Goal: Task Accomplishment & Management: Manage account settings

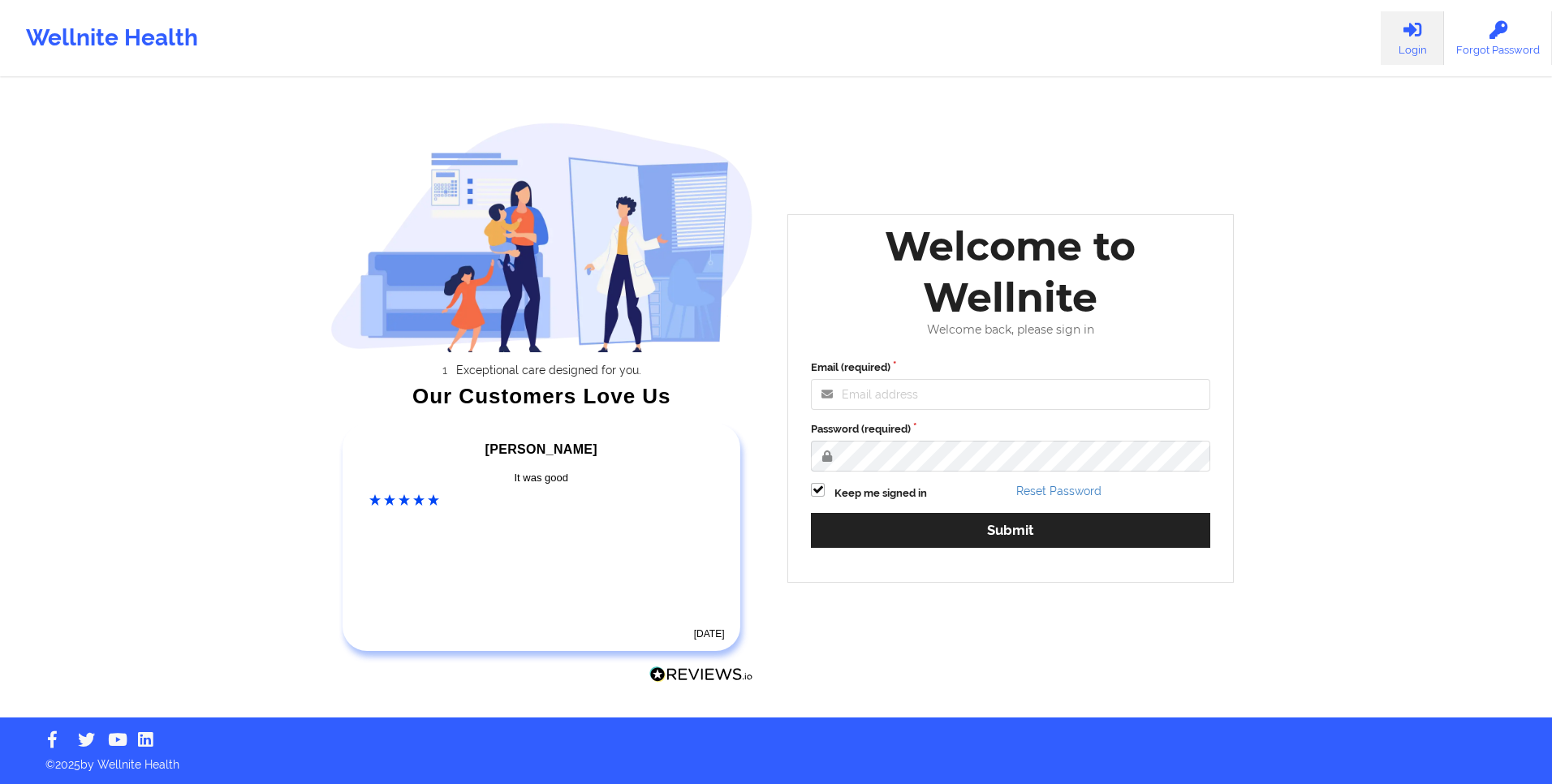
click at [800, 132] on div "Exceptional care designed for you. Our Customers Love Us [PERSON_NAME] C Amazin…" at bounding box center [776, 358] width 937 height 717
drag, startPoint x: 907, startPoint y: 406, endPoint x: 915, endPoint y: 400, distance: 10.0
click at [907, 405] on input "Email (required)" at bounding box center [1011, 395] width 400 height 31
type input "[EMAIL_ADDRESS][DOMAIN_NAME]"
click at [811, 513] on button "Submit" at bounding box center [1011, 530] width 400 height 35
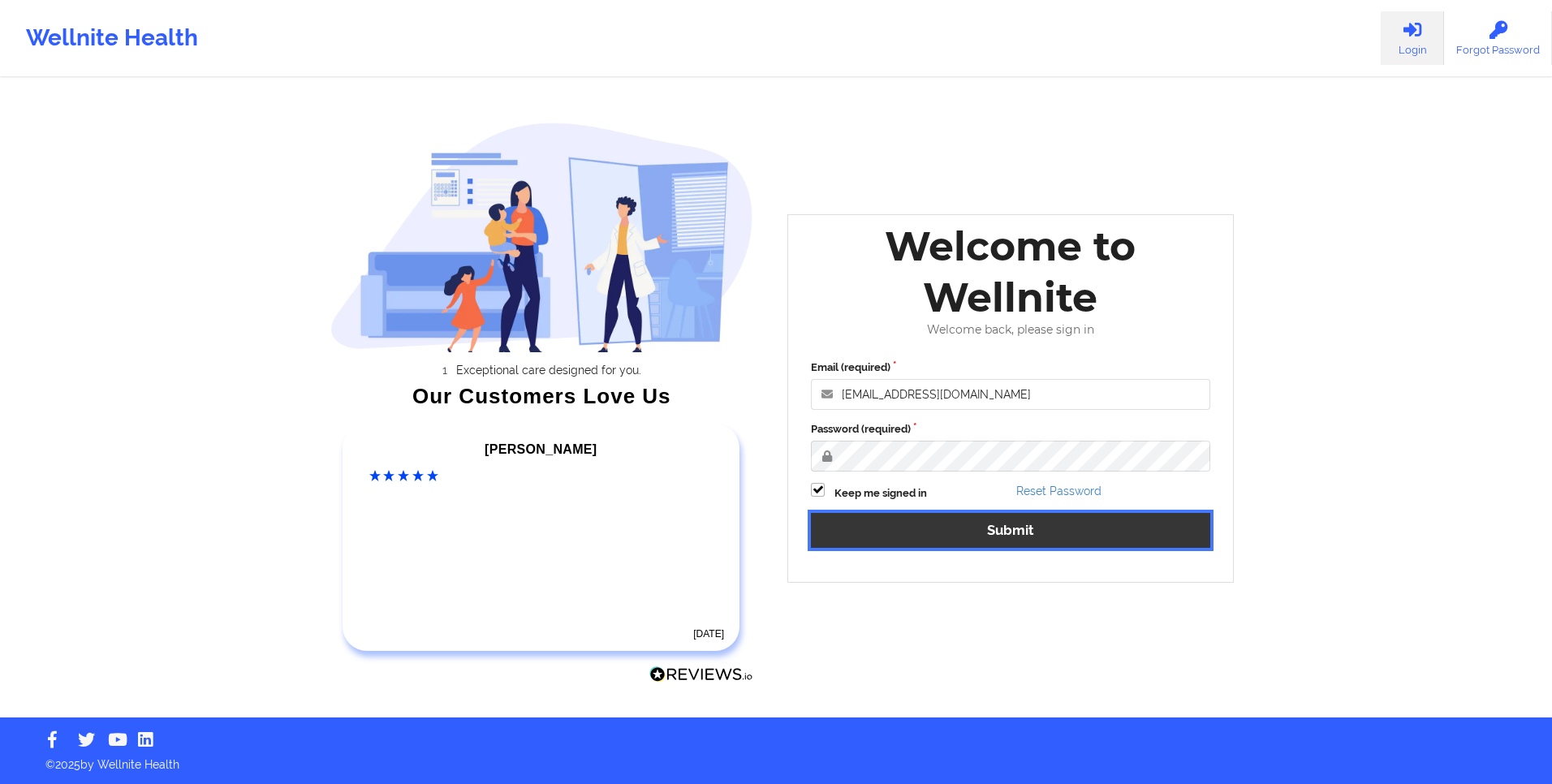
click at [942, 524] on button "Submit" at bounding box center [1011, 530] width 400 height 35
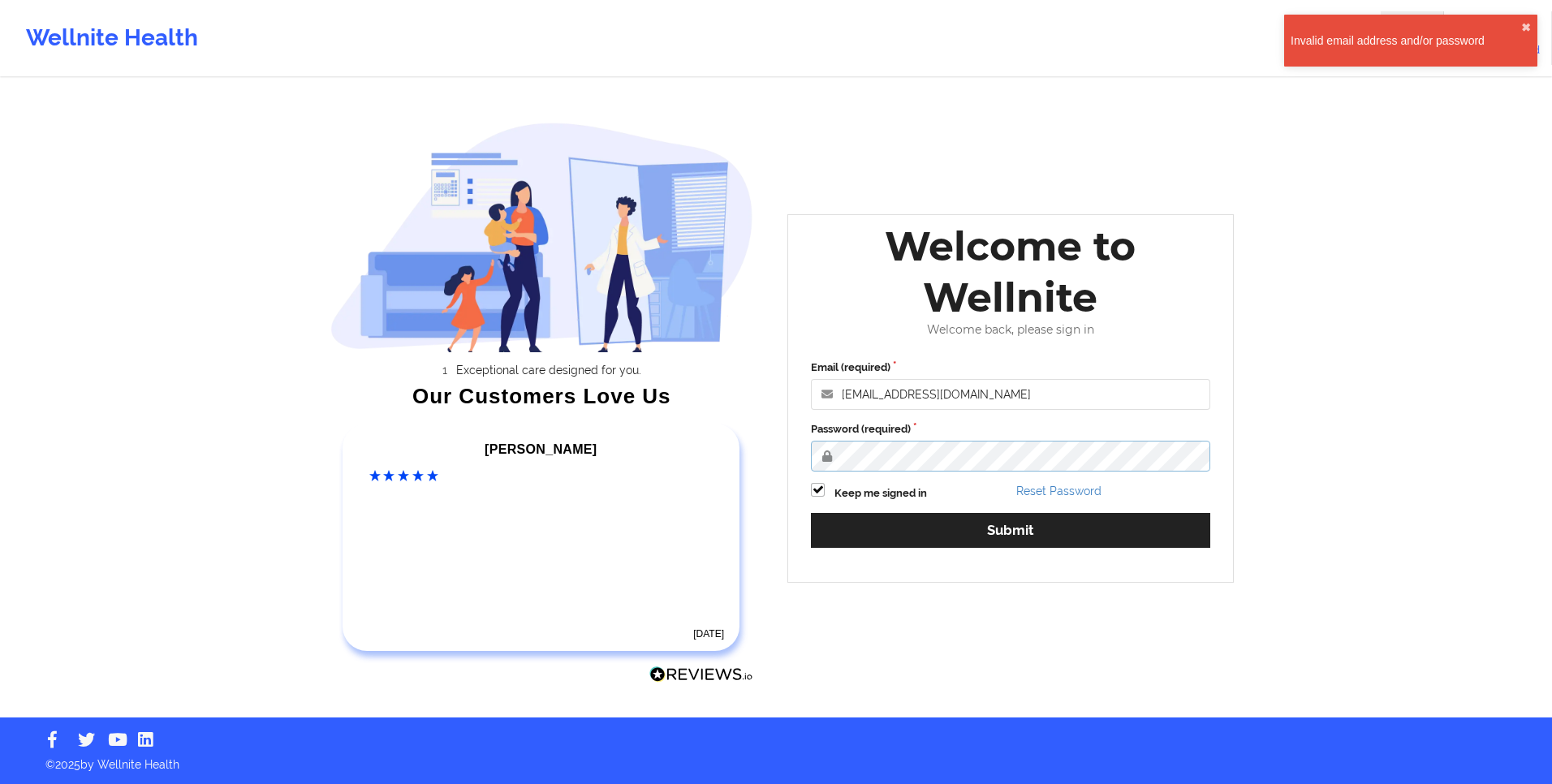
click at [774, 449] on div "Exceptional care designed for you. Our Customers Love Us [PERSON_NAME] C Amazin…" at bounding box center [776, 358] width 937 height 717
click at [809, 489] on div "Keep me signed in" at bounding box center [908, 492] width 206 height 19
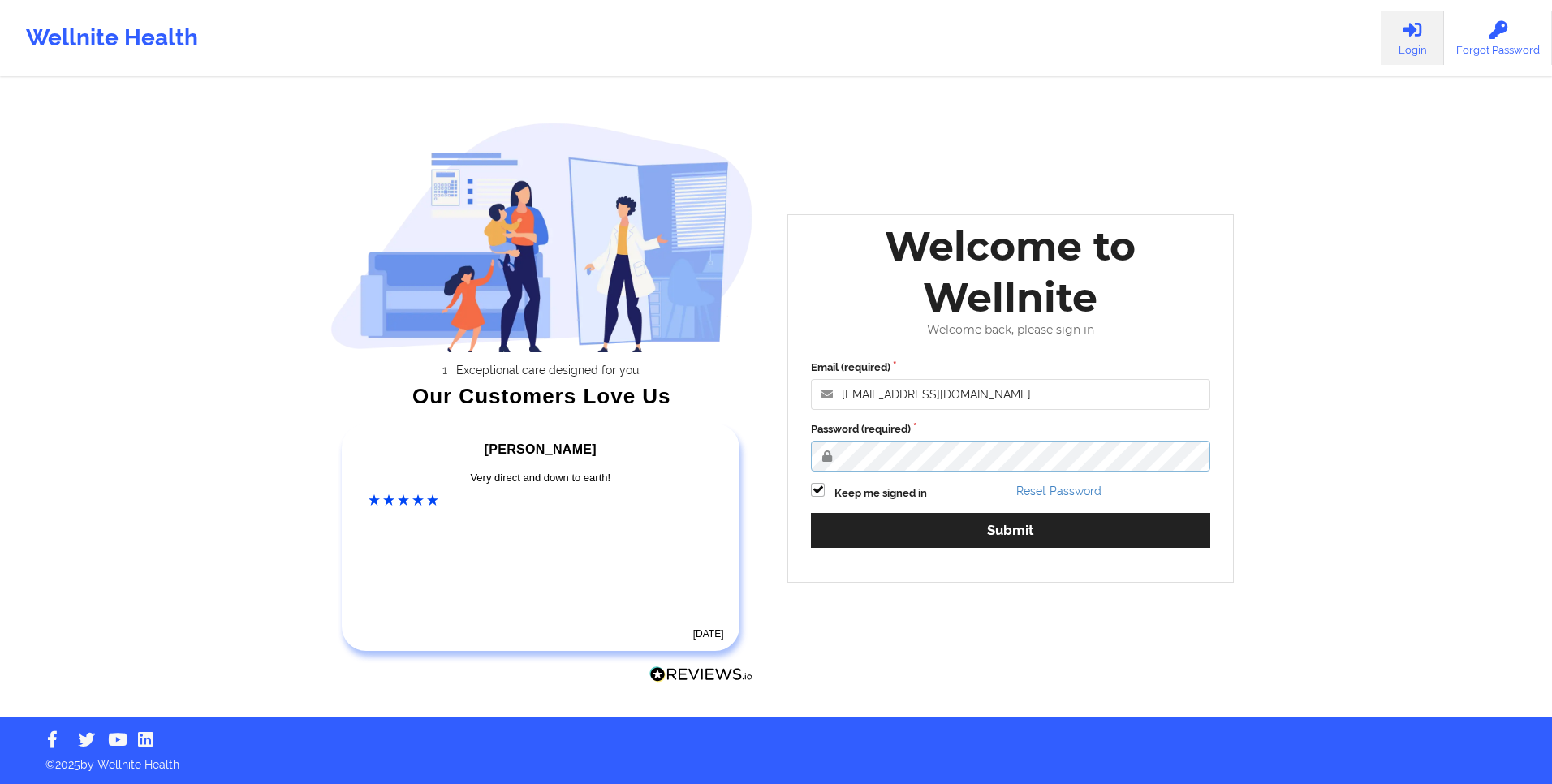
click at [811, 513] on button "Submit" at bounding box center [1011, 530] width 400 height 35
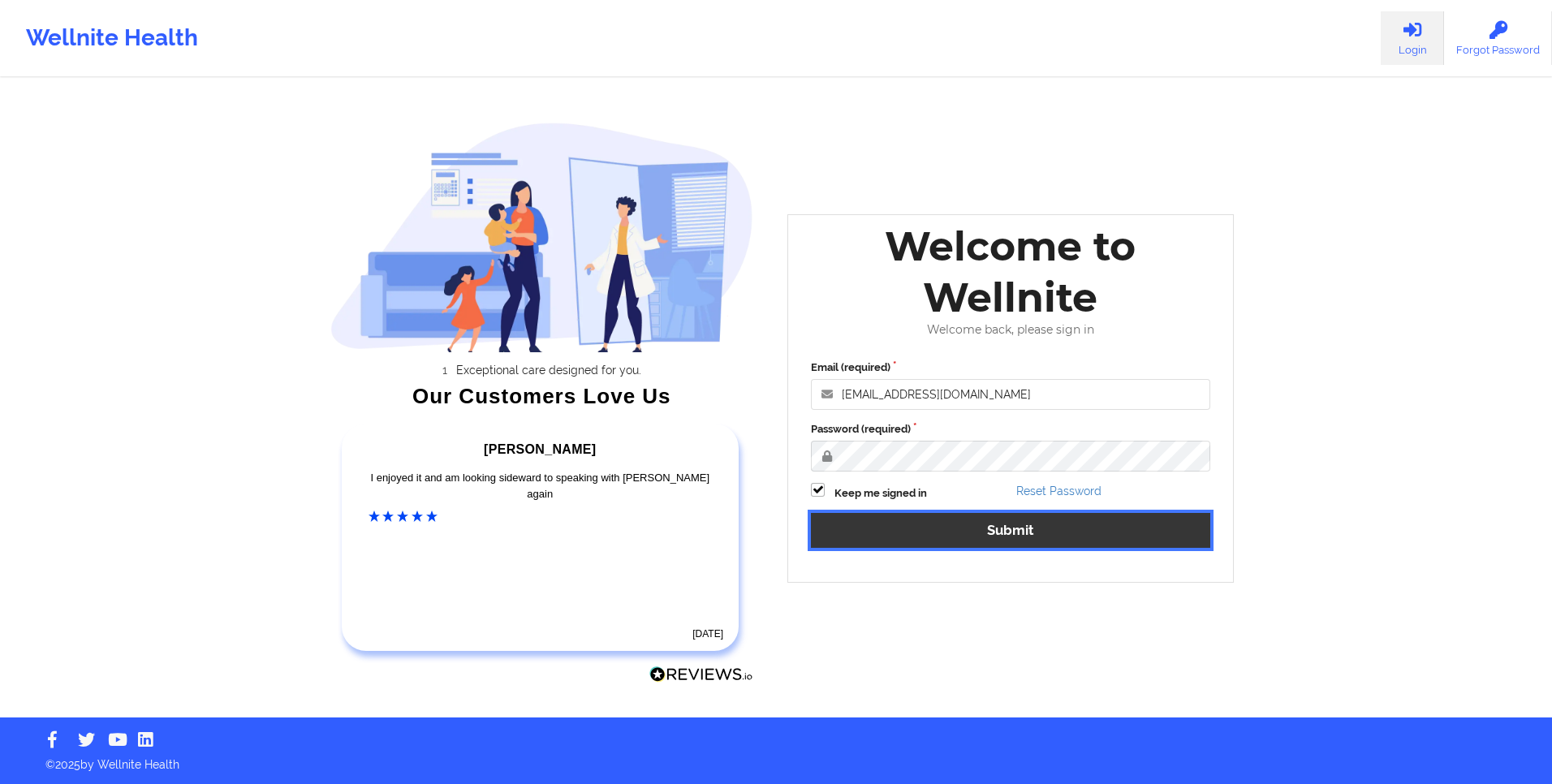
click at [959, 528] on button "Submit" at bounding box center [1011, 530] width 400 height 35
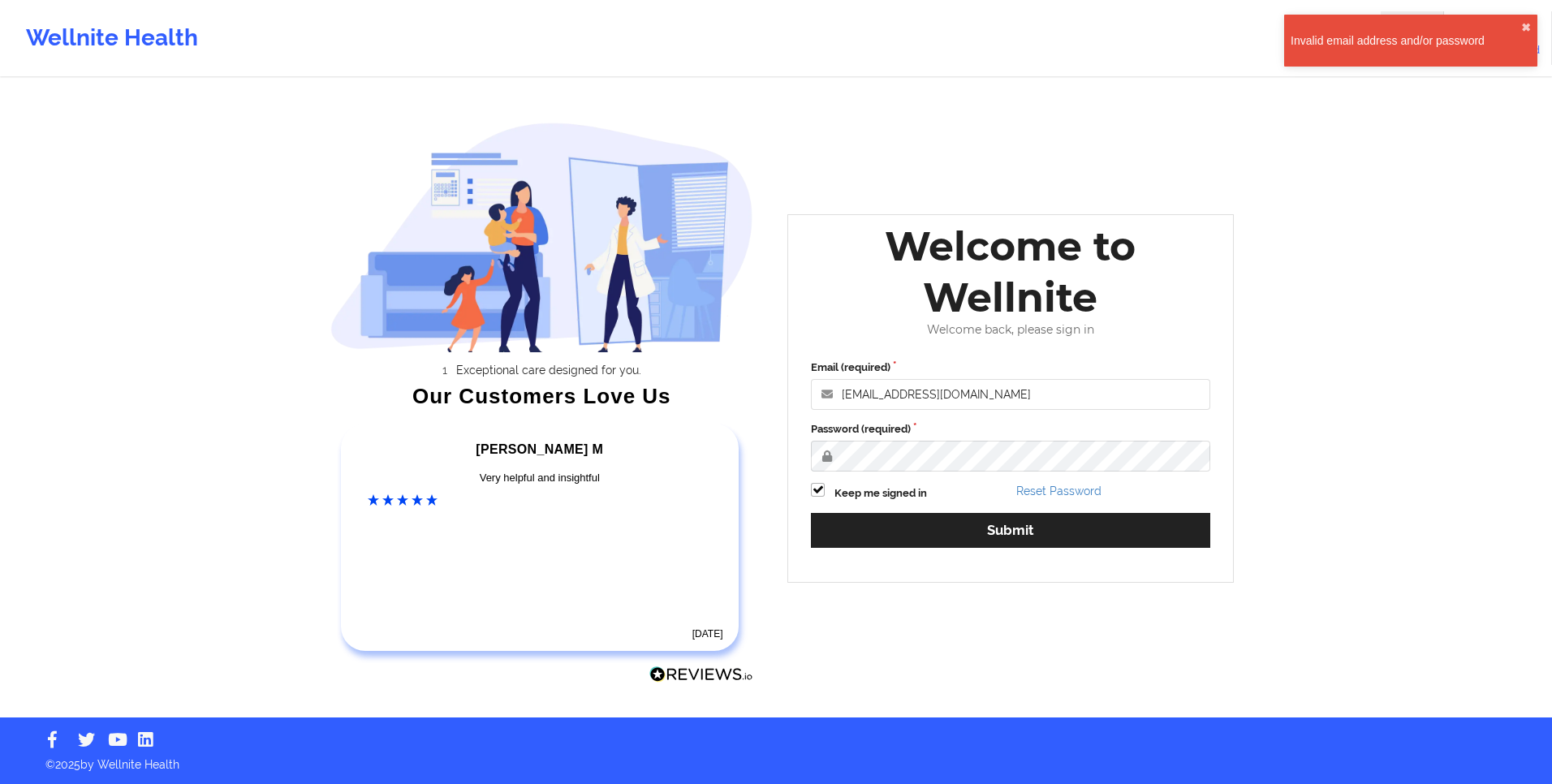
click at [46, 25] on div "Wellnite Health" at bounding box center [112, 38] width 224 height 65
